Goal: Task Accomplishment & Management: Use online tool/utility

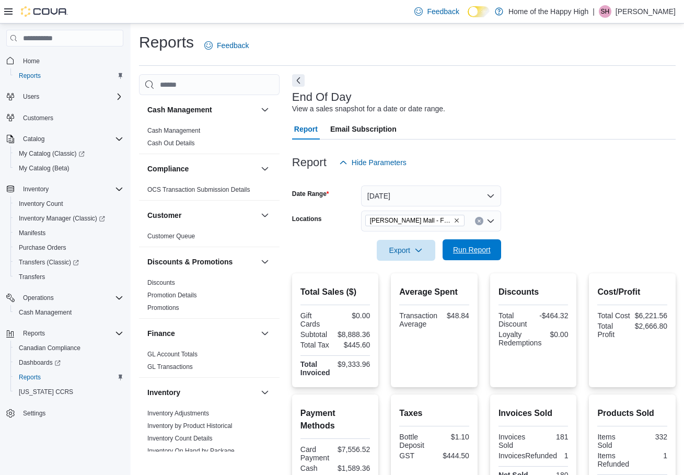
click at [470, 247] on span "Run Report" at bounding box center [472, 250] width 38 height 10
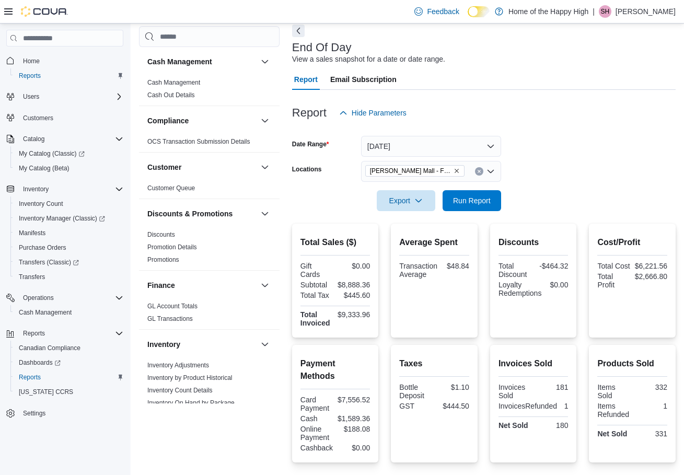
scroll to position [52, 0]
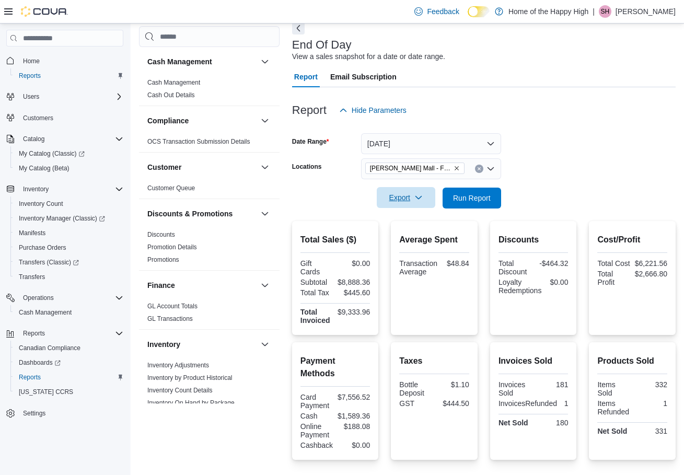
click at [408, 197] on span "Export" at bounding box center [406, 197] width 46 height 21
click at [408, 234] on button "Export to Pdf" at bounding box center [408, 239] width 60 height 21
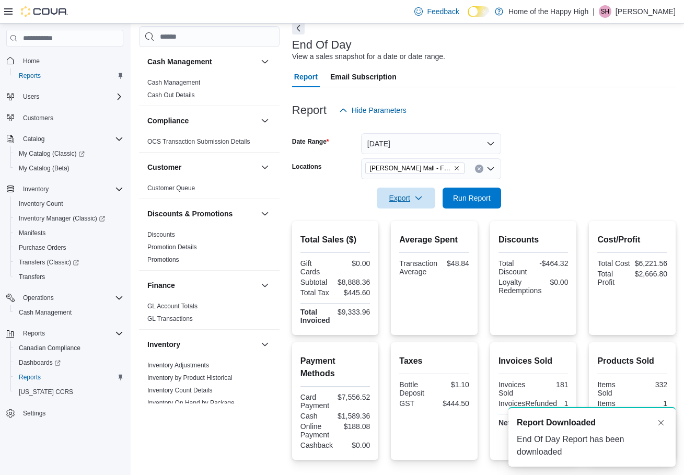
scroll to position [0, 0]
